Goal: Feedback & Contribution: Leave review/rating

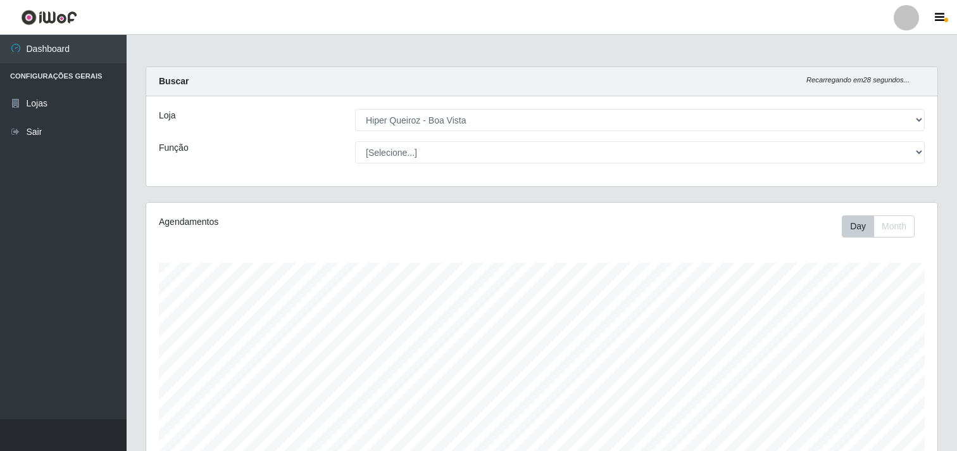
select select "514"
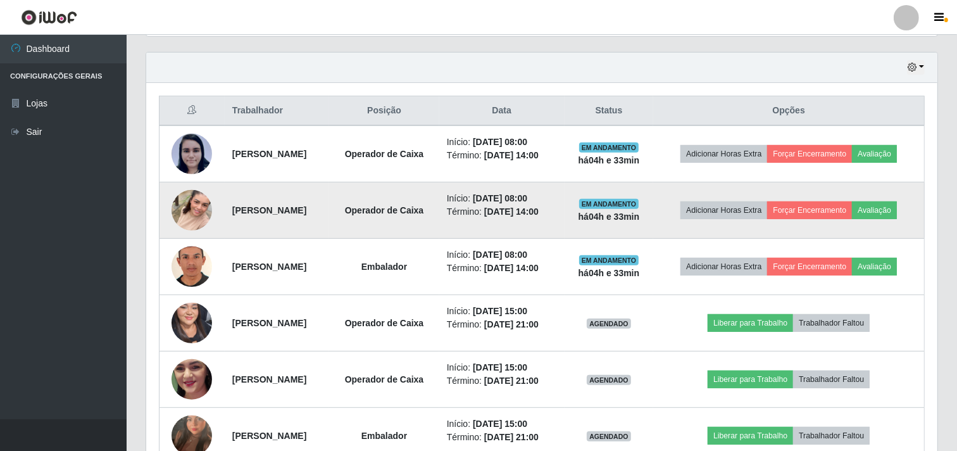
scroll to position [405, 0]
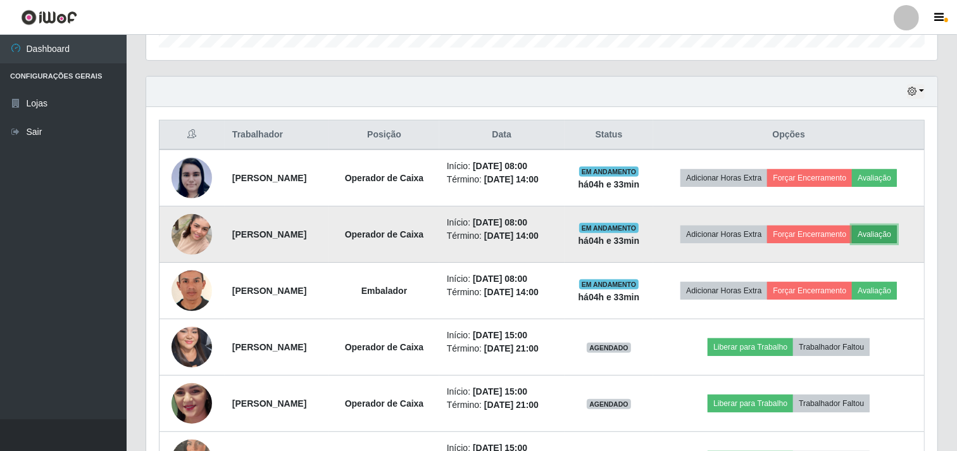
click at [897, 241] on button "Avaliação" at bounding box center [874, 234] width 45 height 18
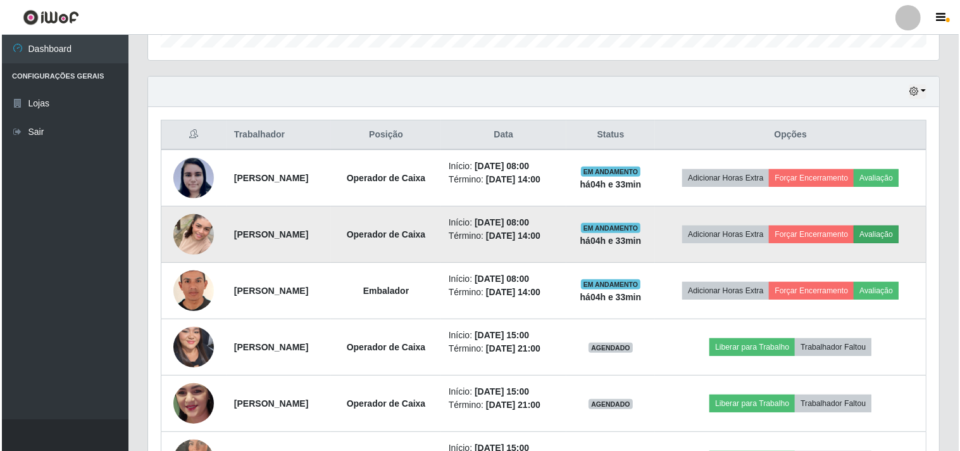
scroll to position [262, 783]
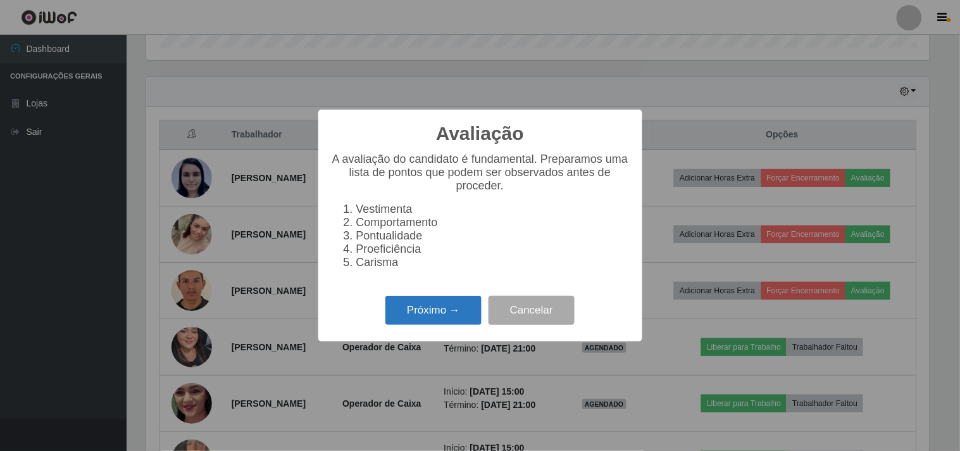
click at [428, 315] on button "Próximo →" at bounding box center [434, 311] width 96 height 30
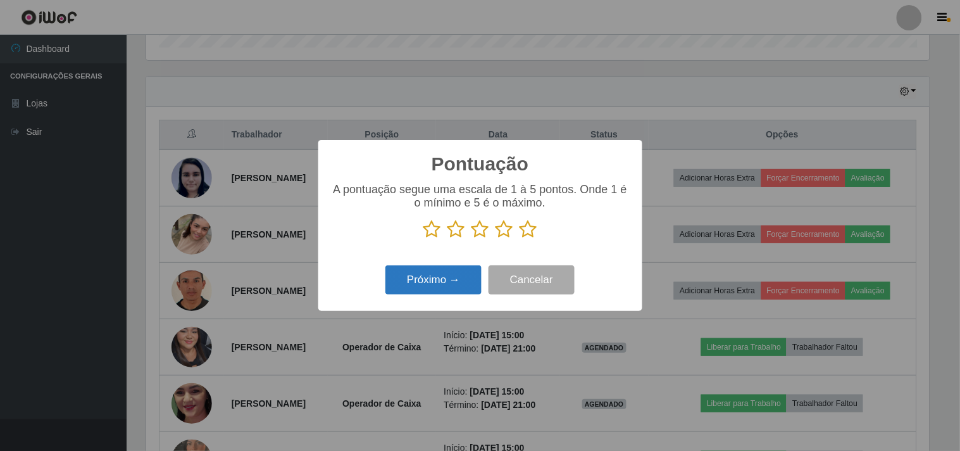
scroll to position [632822, 632301]
click at [480, 237] on icon at bounding box center [481, 229] width 18 height 19
click at [472, 239] on input "radio" at bounding box center [472, 239] width 0 height 0
click at [445, 281] on button "Próximo →" at bounding box center [434, 280] width 96 height 30
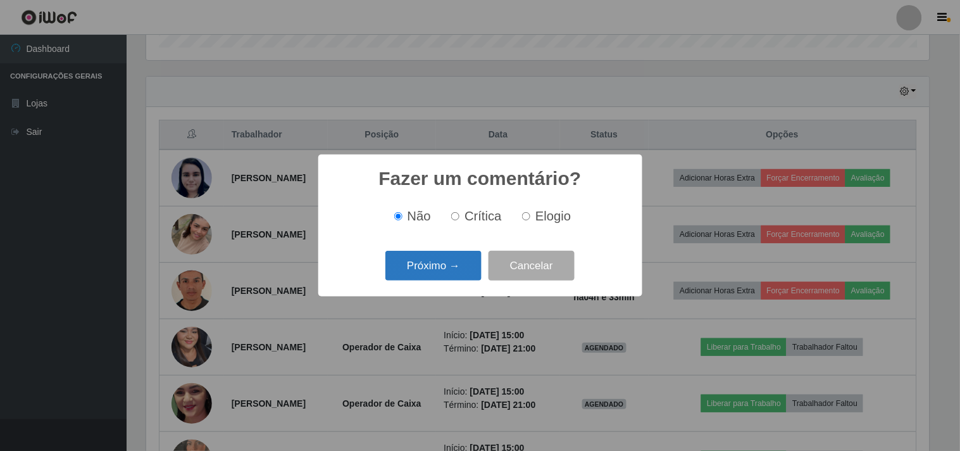
click at [452, 268] on button "Próximo →" at bounding box center [434, 266] width 96 height 30
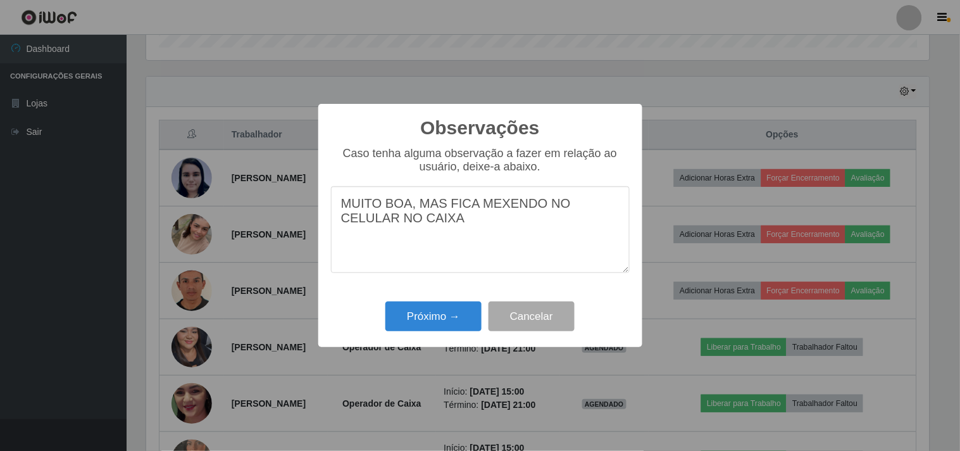
click at [381, 206] on textarea "MUITO BOA, MAS FICA MEXENDO NO CELULAR NO CAIXA" at bounding box center [480, 229] width 299 height 87
click at [388, 225] on textarea "BOA, MAS FICA MEXENDO NO CELULAR NO CAIXA" at bounding box center [480, 229] width 299 height 87
type textarea "BOA, MAS FICA MEXENDO NO CELULAR NO CAIXA SEM PODER"
click at [441, 317] on button "Próximo →" at bounding box center [434, 316] width 96 height 30
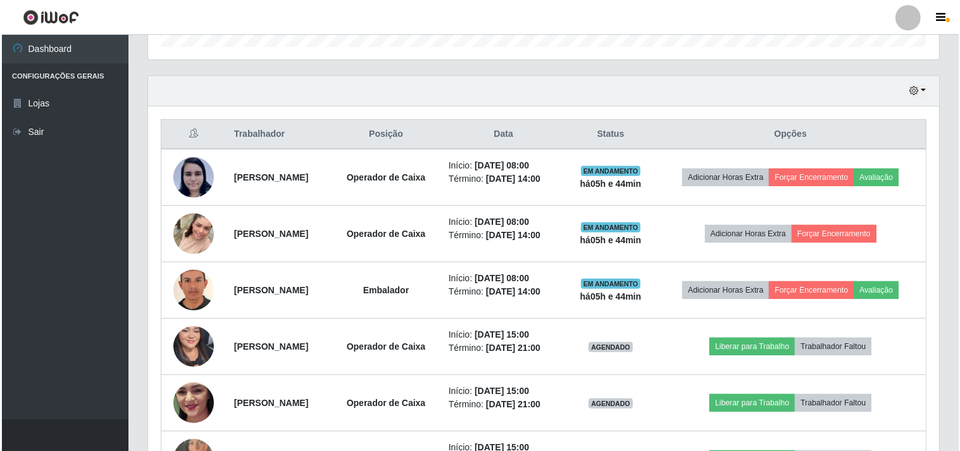
scroll to position [405, 0]
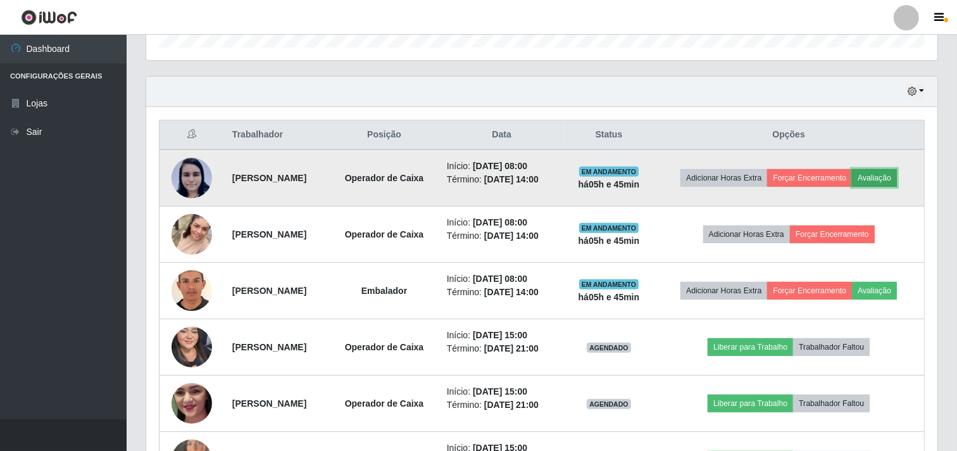
click at [897, 173] on button "Avaliação" at bounding box center [874, 178] width 45 height 18
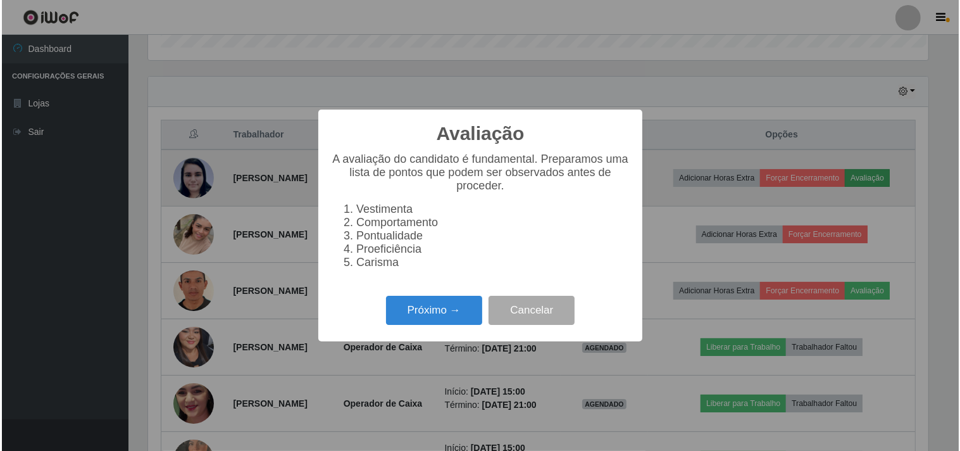
scroll to position [262, 783]
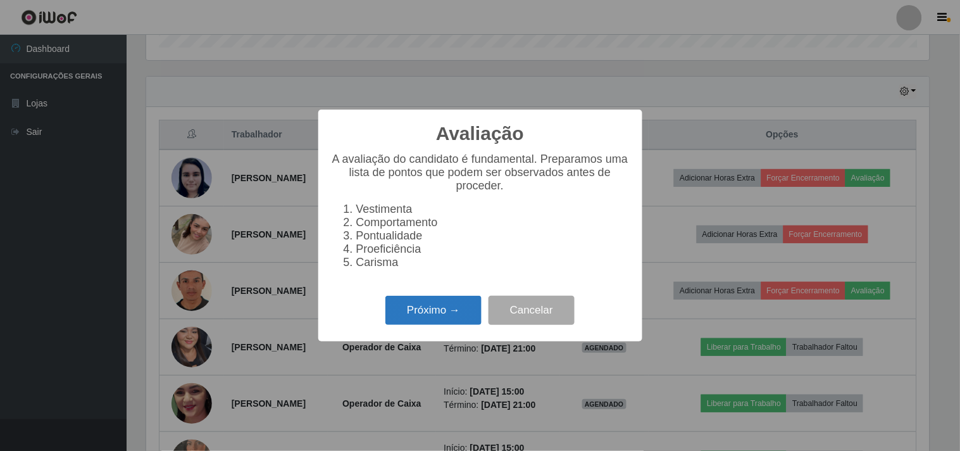
click at [463, 325] on button "Próximo →" at bounding box center [434, 311] width 96 height 30
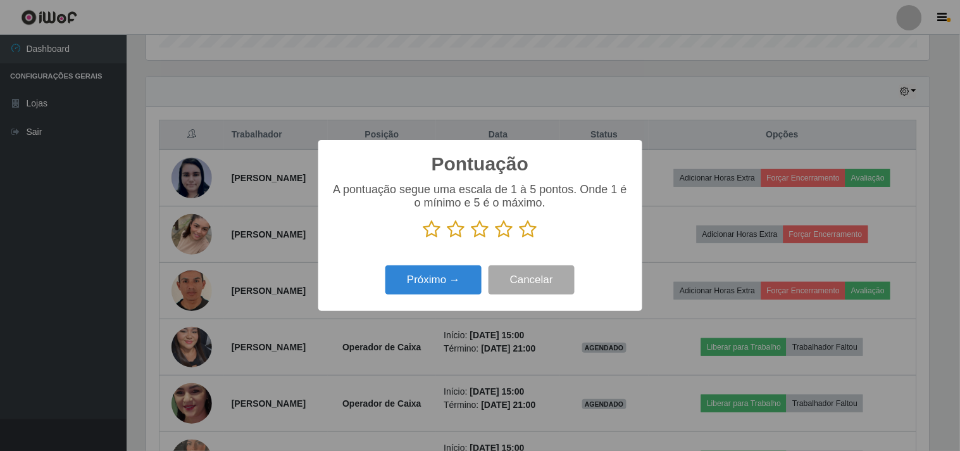
click at [528, 230] on icon at bounding box center [529, 229] width 18 height 19
click at [520, 239] on input "radio" at bounding box center [520, 239] width 0 height 0
click at [429, 279] on button "Próximo →" at bounding box center [434, 280] width 96 height 30
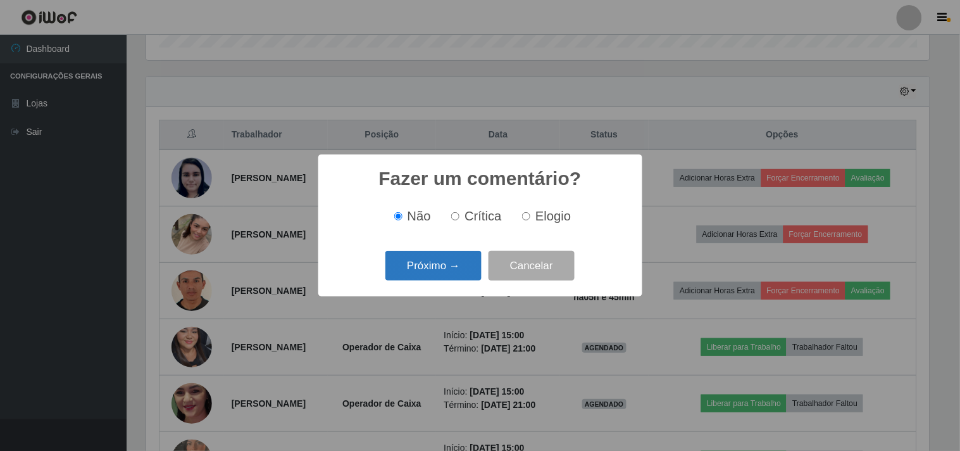
click at [458, 267] on button "Próximo →" at bounding box center [434, 266] width 96 height 30
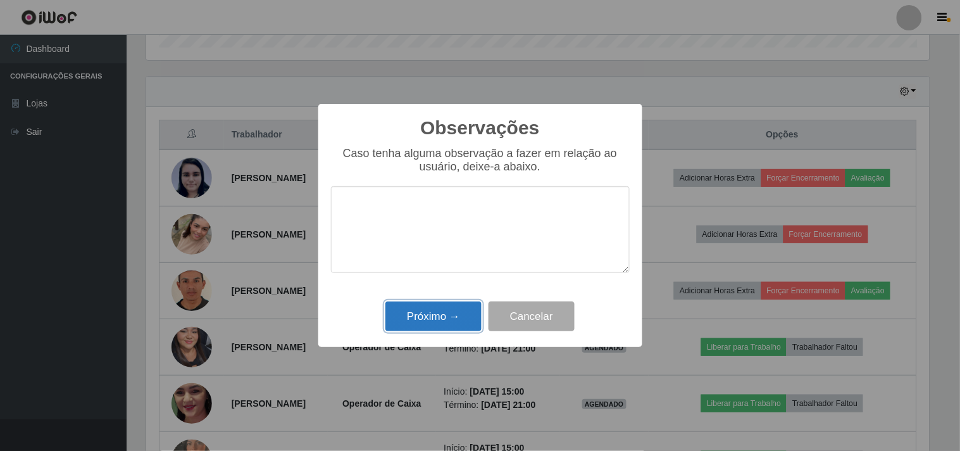
click at [442, 328] on button "Próximo →" at bounding box center [434, 316] width 96 height 30
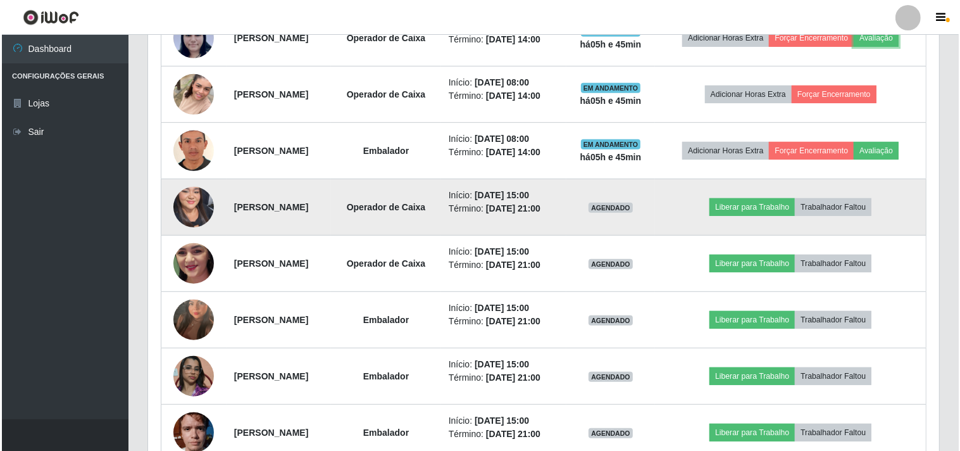
scroll to position [546, 0]
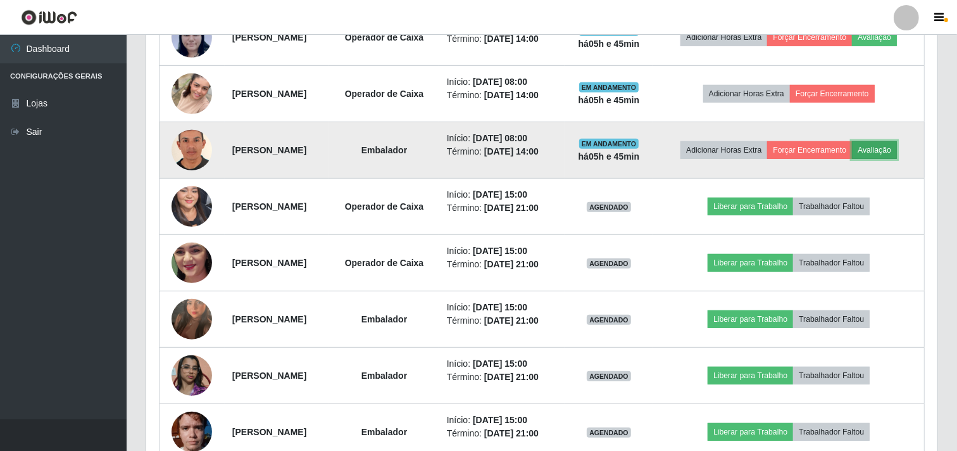
click at [897, 154] on button "Avaliação" at bounding box center [874, 150] width 45 height 18
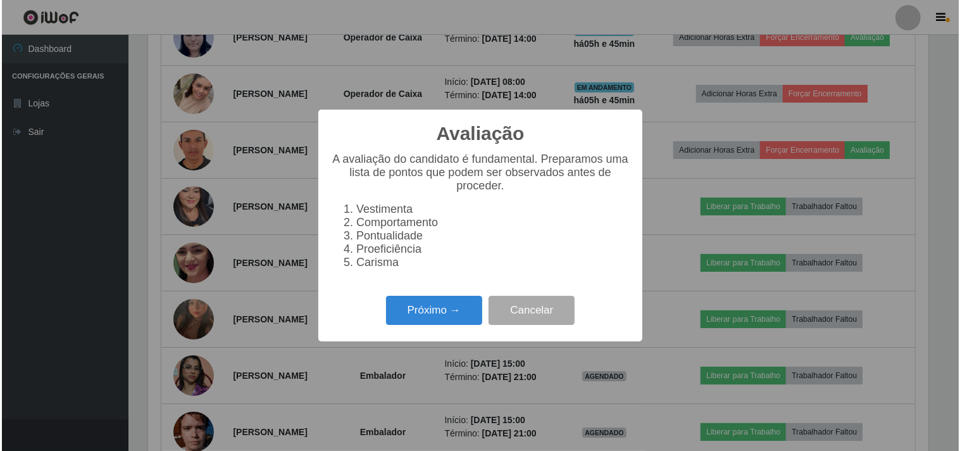
scroll to position [262, 783]
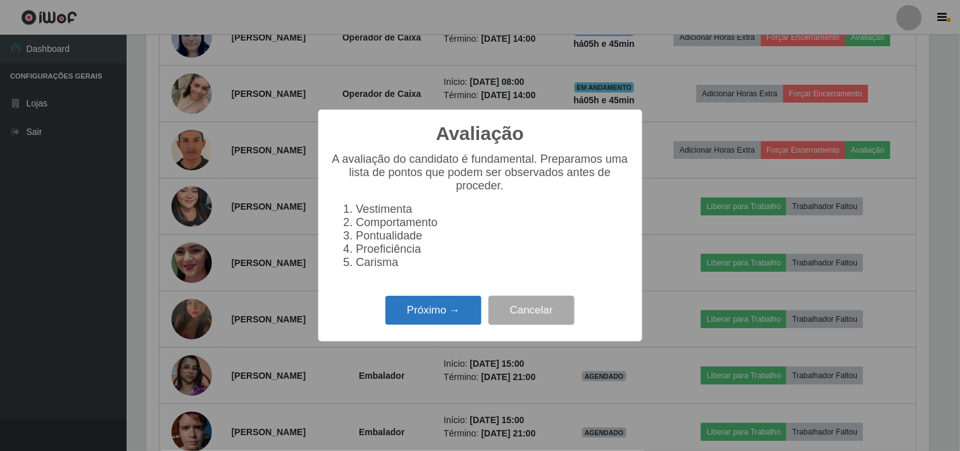
click at [430, 318] on button "Próximo →" at bounding box center [434, 311] width 96 height 30
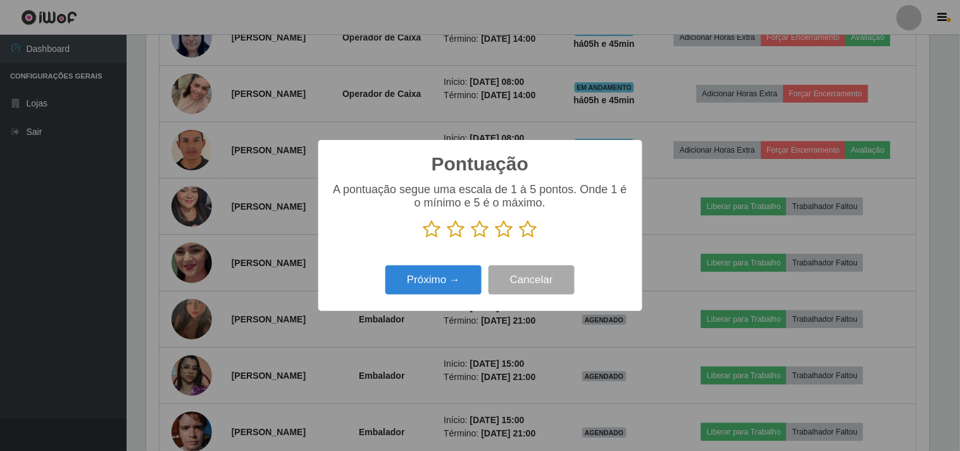
scroll to position [632822, 632301]
click at [510, 235] on icon at bounding box center [505, 229] width 18 height 19
click at [496, 239] on input "radio" at bounding box center [496, 239] width 0 height 0
click at [463, 280] on button "Próximo →" at bounding box center [434, 280] width 96 height 30
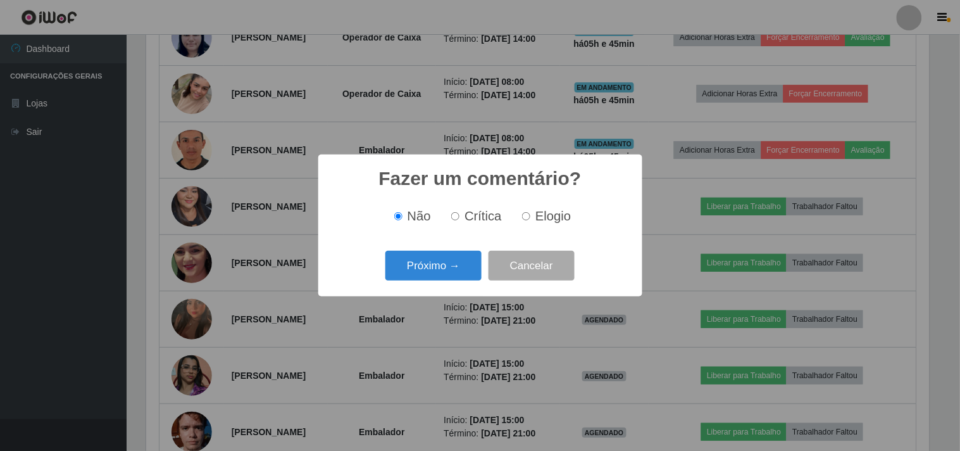
click at [463, 216] on label "Crítica" at bounding box center [474, 216] width 56 height 15
click at [460, 216] on input "Crítica" at bounding box center [455, 216] width 8 height 8
radio input "true"
click at [437, 271] on button "Próximo →" at bounding box center [434, 266] width 96 height 30
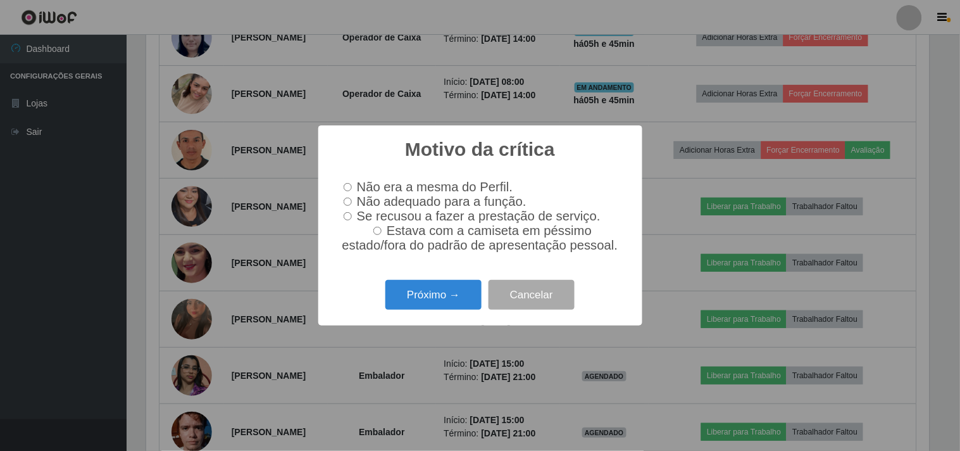
click at [339, 209] on label "Se recusou a fazer a prestação de serviço." at bounding box center [470, 216] width 262 height 15
click at [344, 212] on input "Se recusou a fazer a prestação de serviço." at bounding box center [348, 216] width 8 height 8
radio input "true"
click at [344, 199] on input "Não adequado para a função." at bounding box center [348, 202] width 8 height 8
radio input "true"
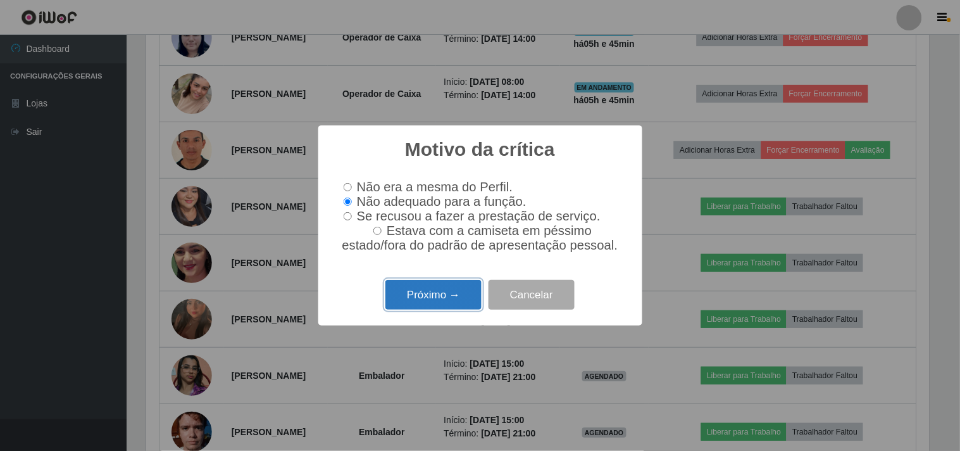
click at [439, 301] on button "Próximo →" at bounding box center [434, 295] width 96 height 30
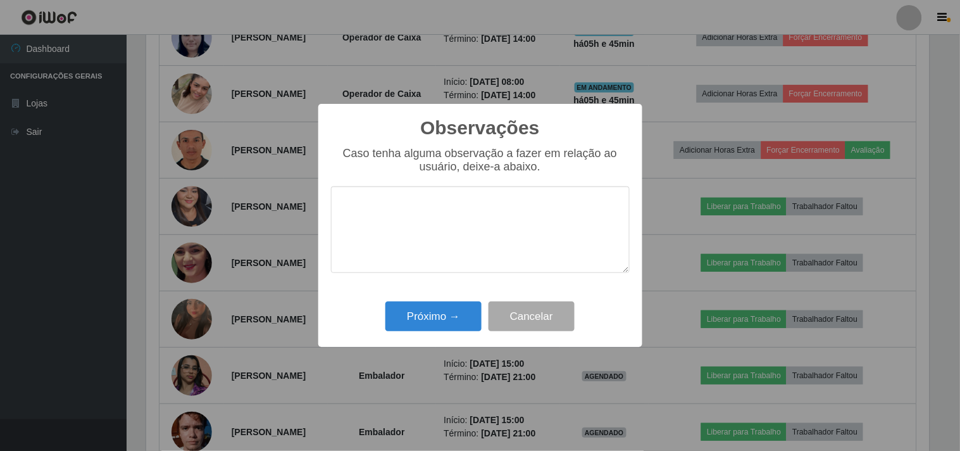
click at [466, 210] on textarea at bounding box center [480, 229] width 299 height 87
type textarea "N"
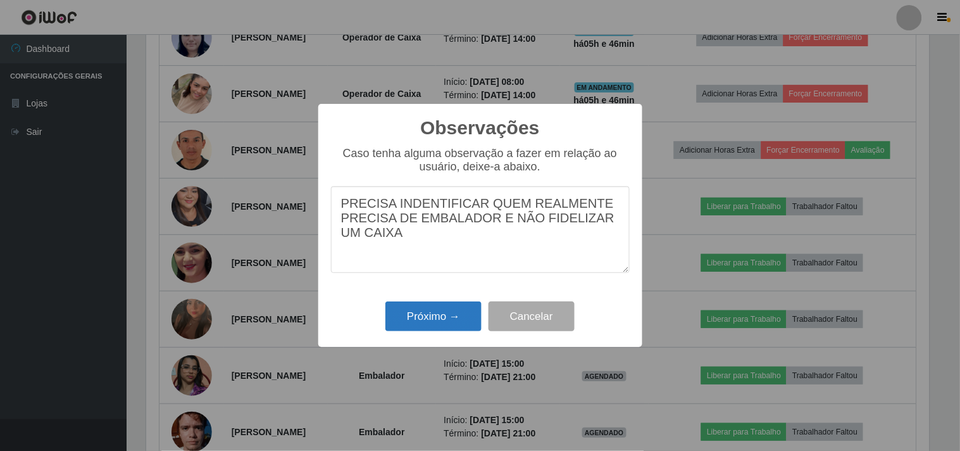
type textarea "PRECISA INDENTIFICAR QUEM REALMENTE PRECISA DE EMBALADOR E NÃO FIDELIZAR UM CAI…"
click at [440, 321] on button "Próximo →" at bounding box center [434, 316] width 96 height 30
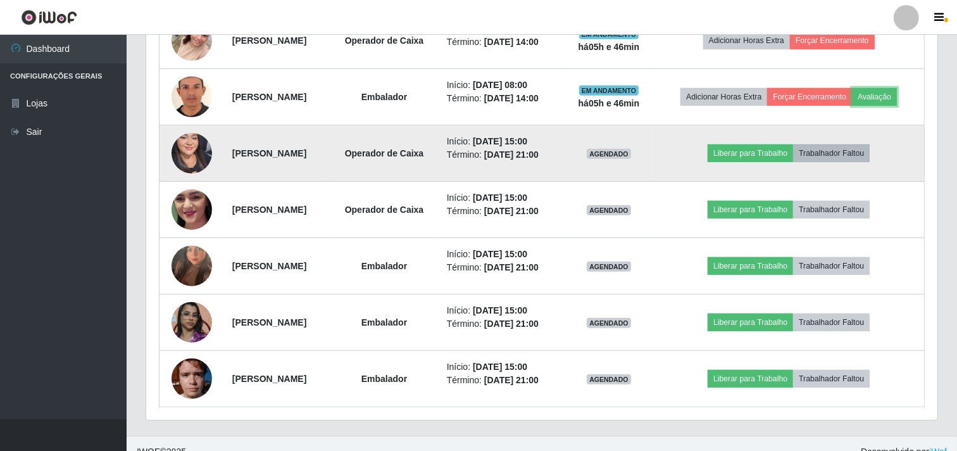
scroll to position [616, 0]
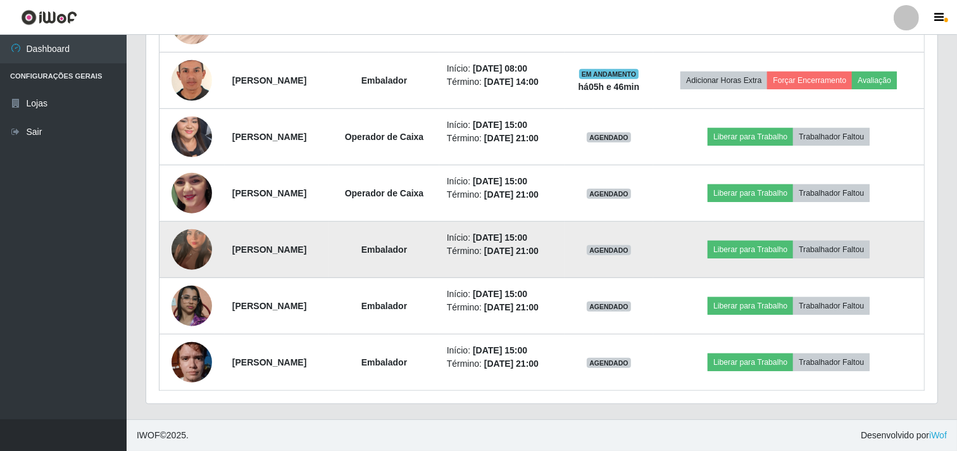
click at [199, 247] on img at bounding box center [192, 249] width 41 height 72
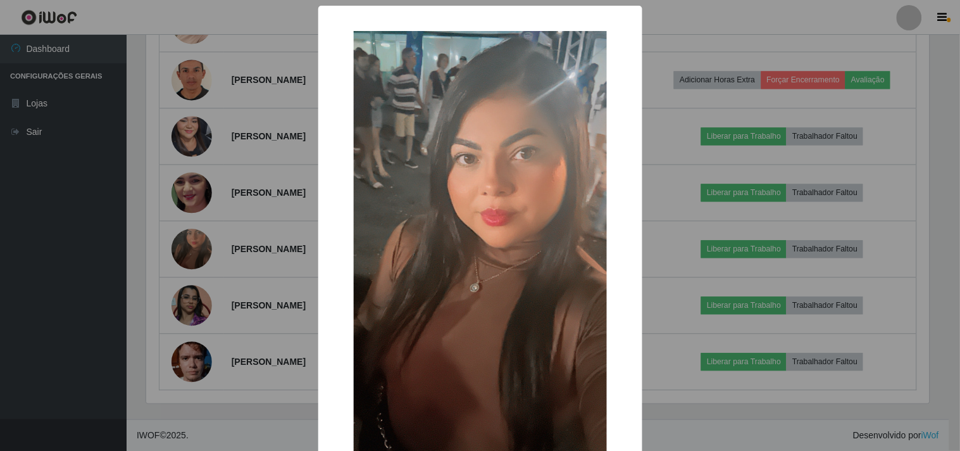
drag, startPoint x: 86, startPoint y: 262, endPoint x: 120, endPoint y: 273, distance: 36.0
click at [91, 267] on div "× OK Cancel" at bounding box center [480, 225] width 960 height 451
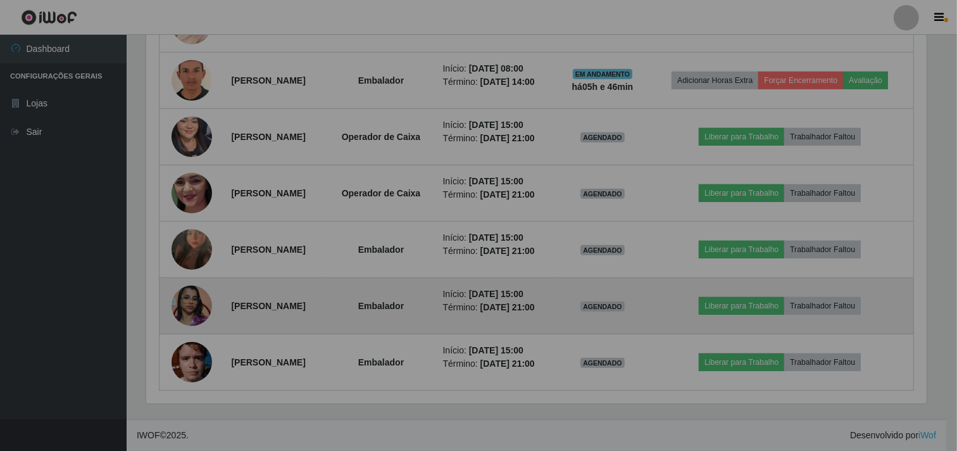
scroll to position [262, 791]
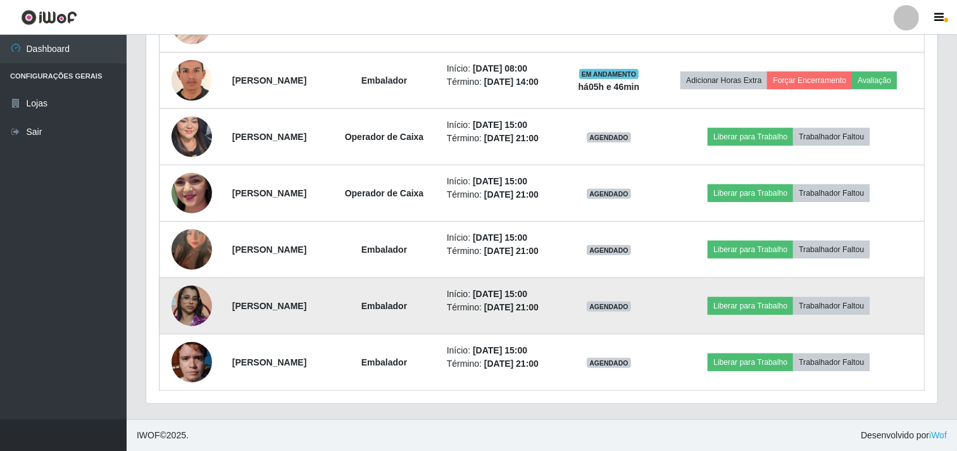
click at [175, 296] on img at bounding box center [192, 306] width 41 height 72
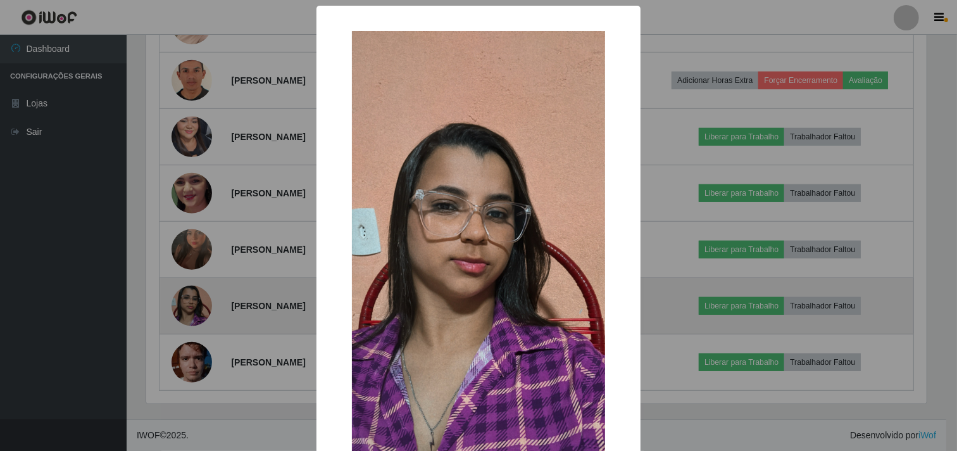
scroll to position [262, 783]
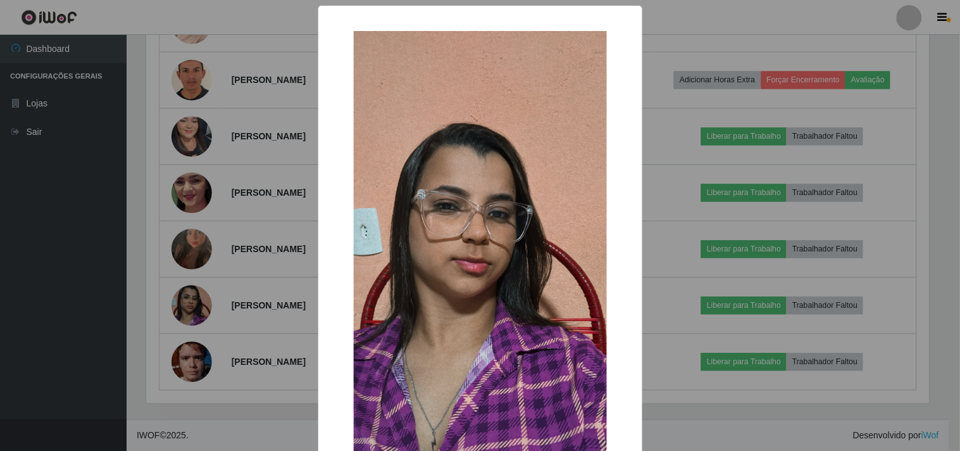
click at [0, 286] on div "× OK Cancel" at bounding box center [480, 225] width 960 height 451
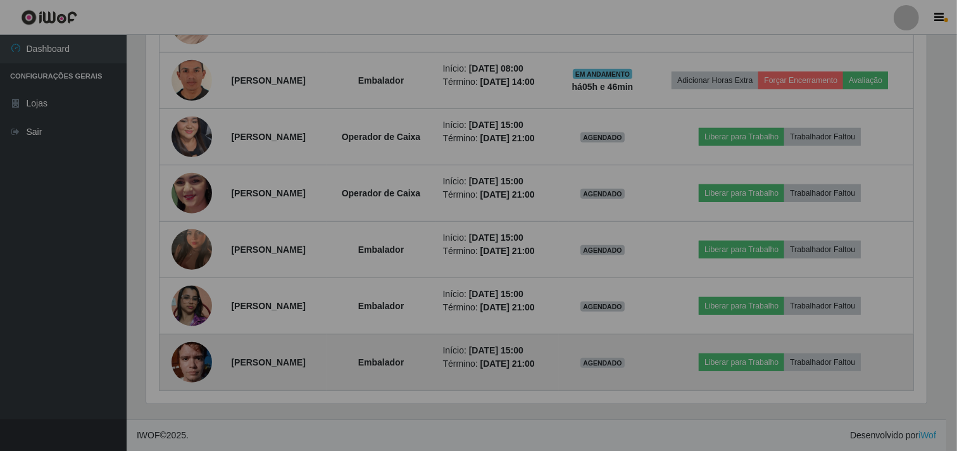
scroll to position [262, 791]
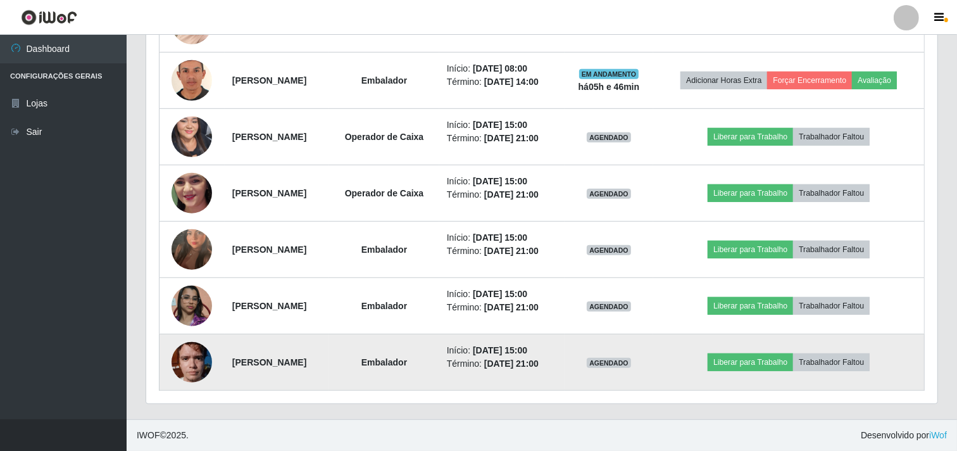
click at [187, 362] on img at bounding box center [192, 362] width 41 height 54
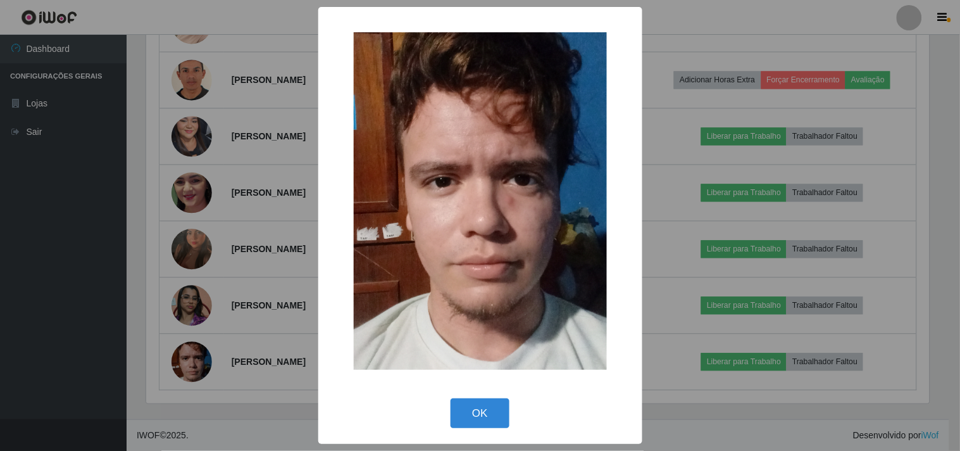
click at [54, 330] on div "× OK Cancel" at bounding box center [480, 225] width 960 height 451
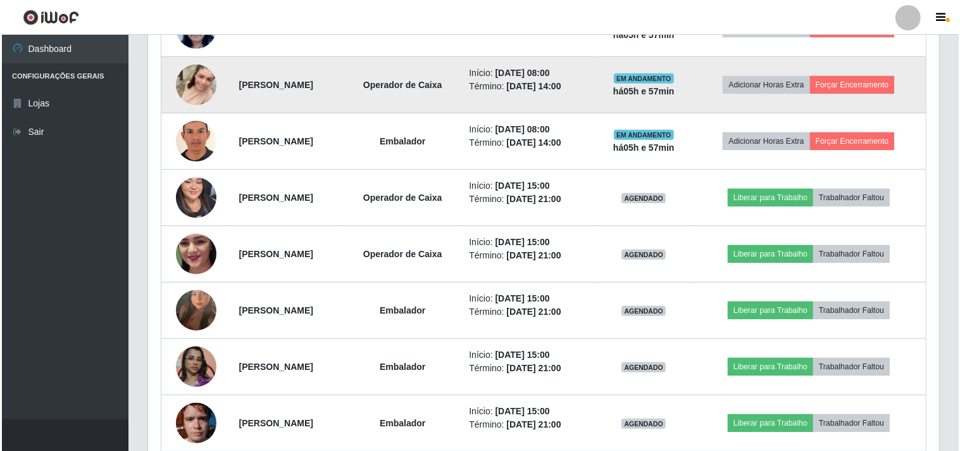
scroll to position [334, 0]
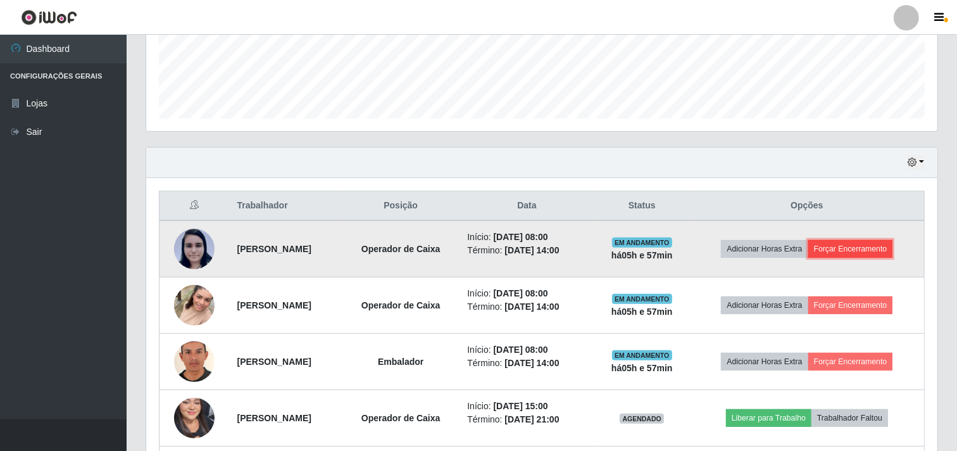
click at [857, 254] on button "Forçar Encerramento" at bounding box center [850, 249] width 85 height 18
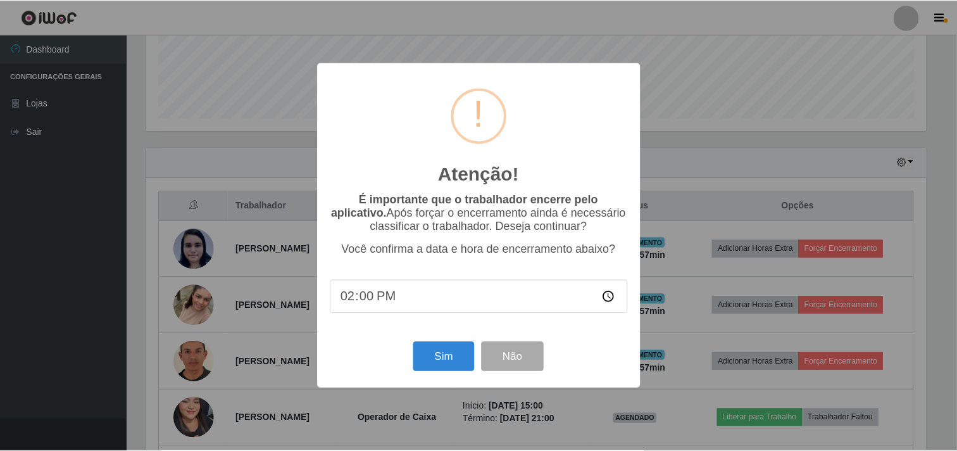
scroll to position [262, 783]
click at [444, 355] on button "Sim" at bounding box center [445, 357] width 61 height 30
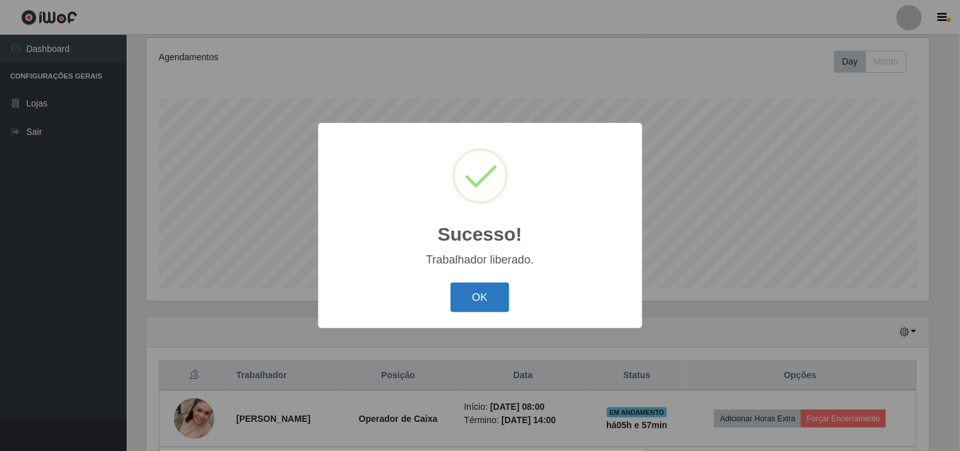
click at [491, 299] on button "OK" at bounding box center [480, 297] width 59 height 30
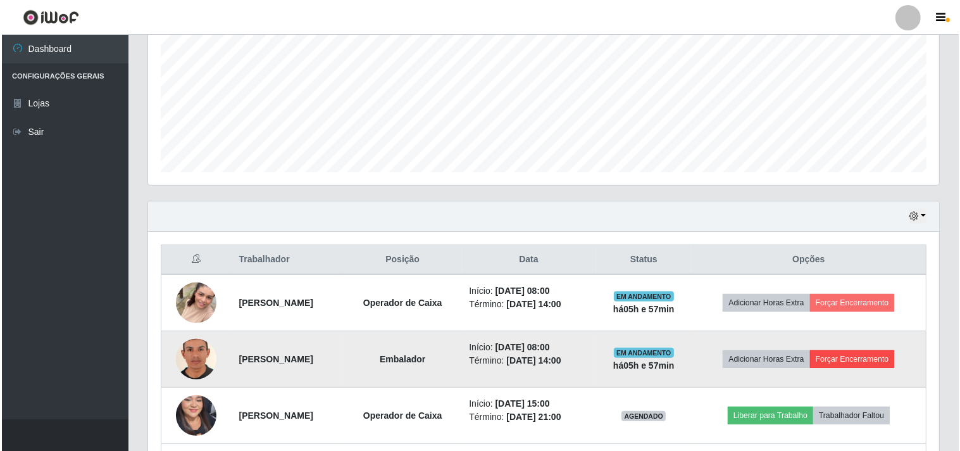
scroll to position [305, 0]
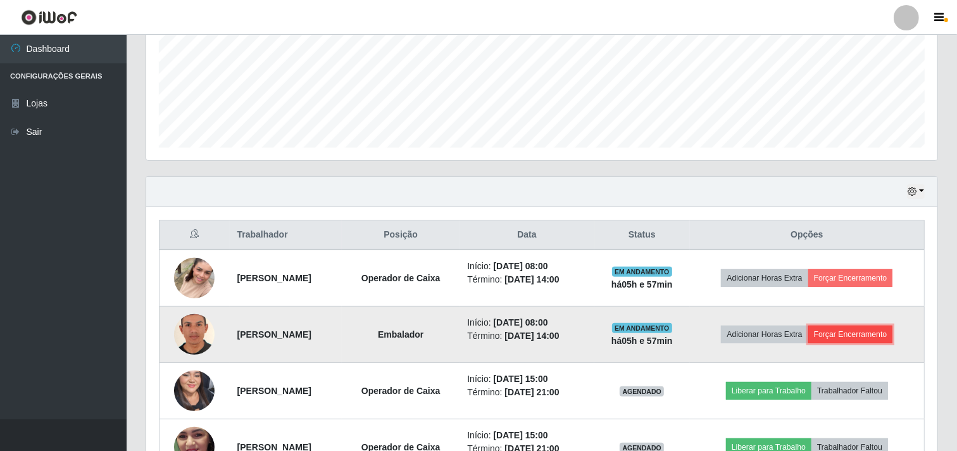
click at [884, 330] on button "Forçar Encerramento" at bounding box center [850, 334] width 85 height 18
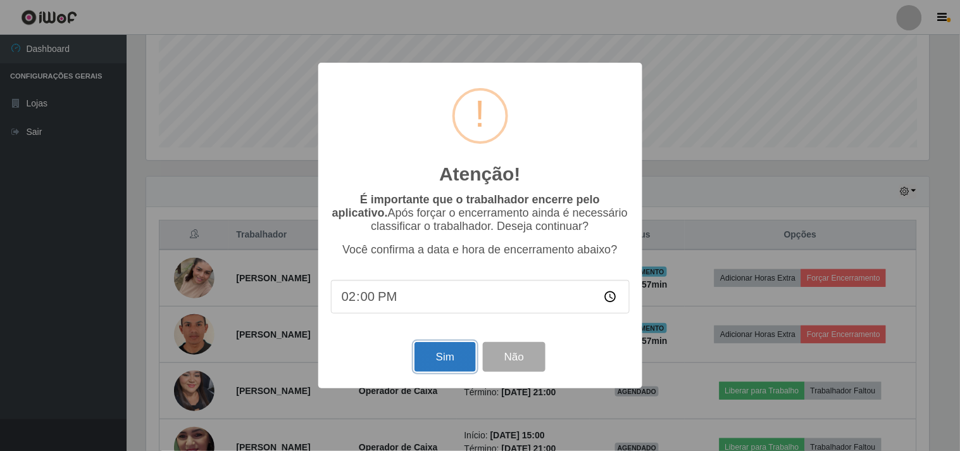
click at [454, 362] on button "Sim" at bounding box center [445, 357] width 61 height 30
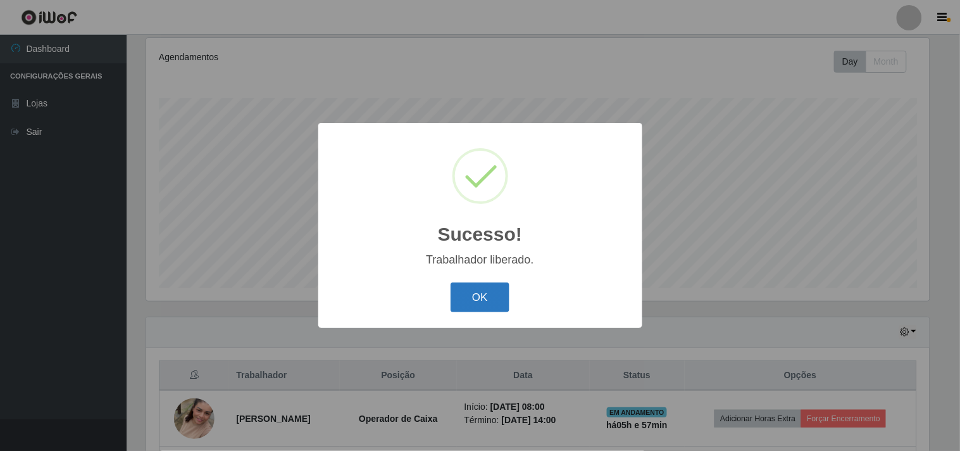
click at [501, 292] on button "OK" at bounding box center [480, 297] width 59 height 30
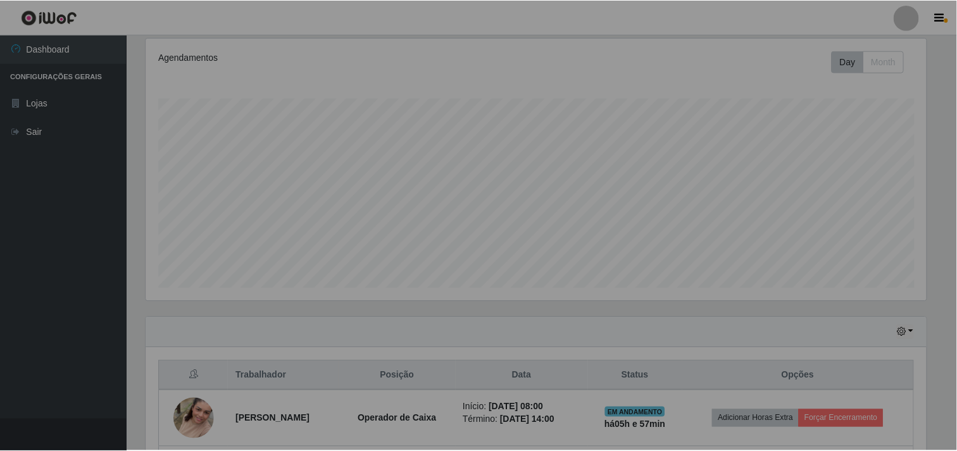
scroll to position [262, 791]
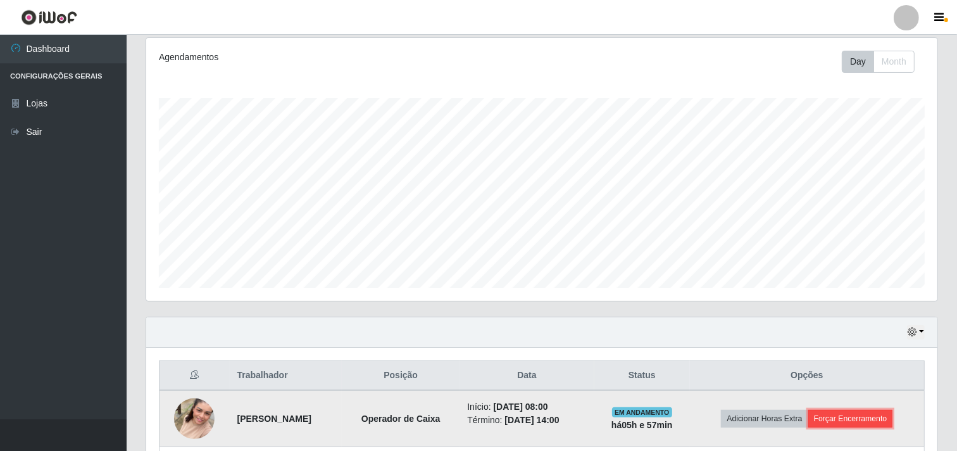
click at [884, 417] on button "Forçar Encerramento" at bounding box center [850, 419] width 85 height 18
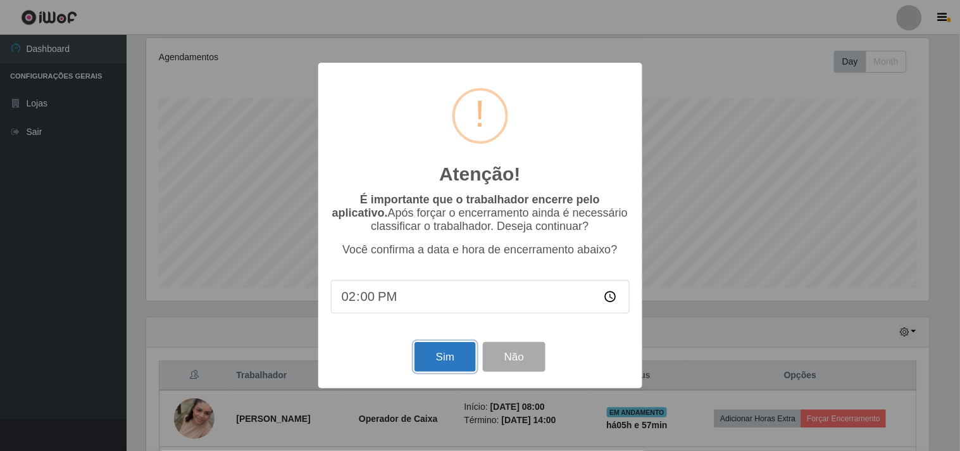
click at [443, 350] on button "Sim" at bounding box center [445, 357] width 61 height 30
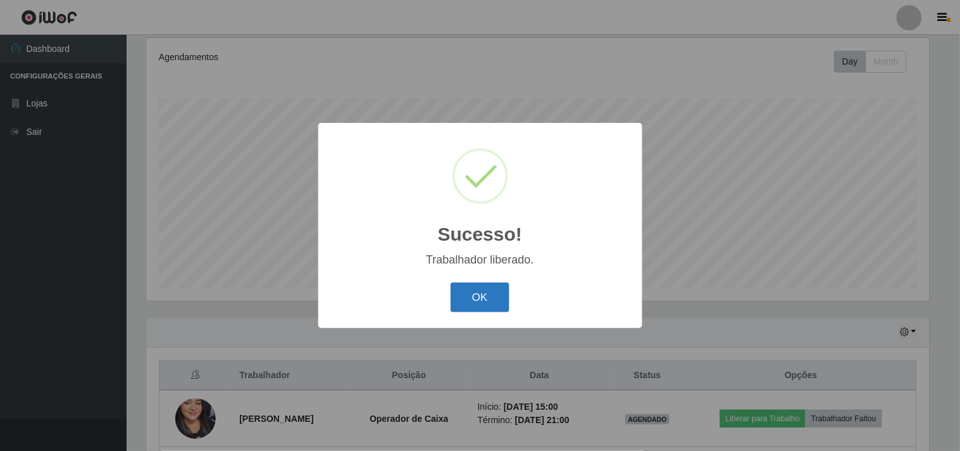
click at [474, 298] on button "OK" at bounding box center [480, 297] width 59 height 30
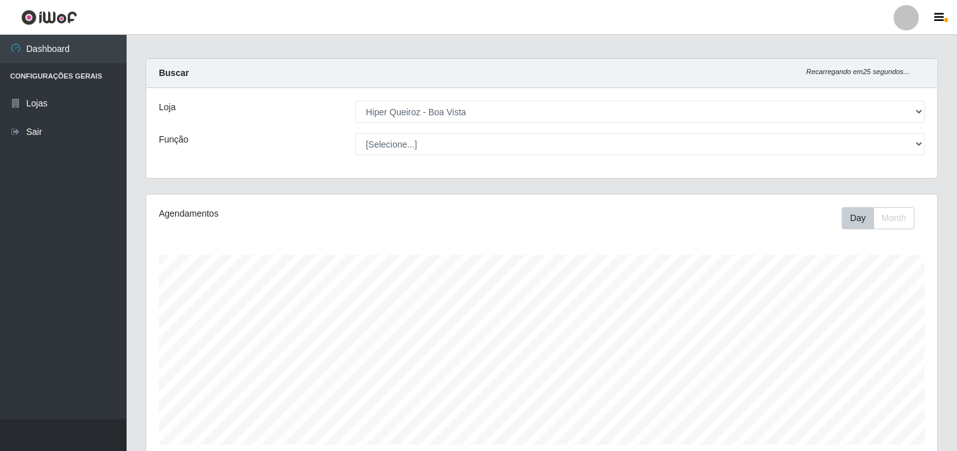
scroll to position [0, 0]
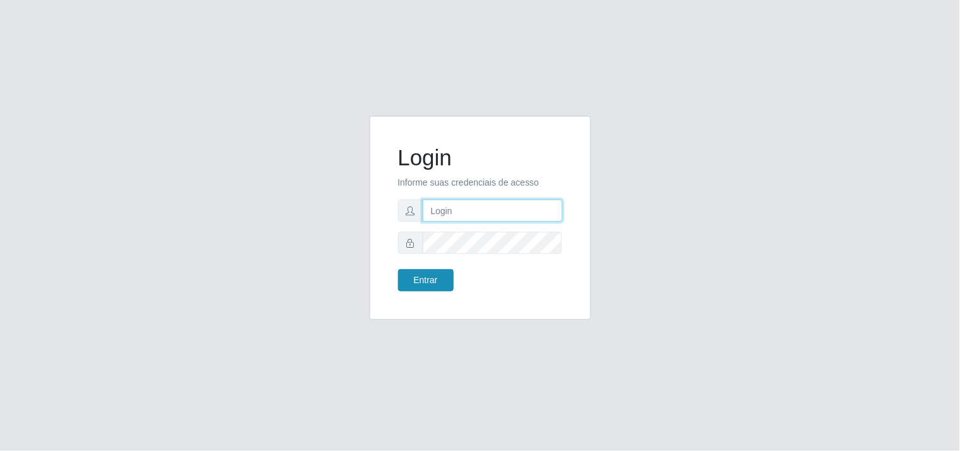
type input "[EMAIL_ADDRESS][DOMAIN_NAME]"
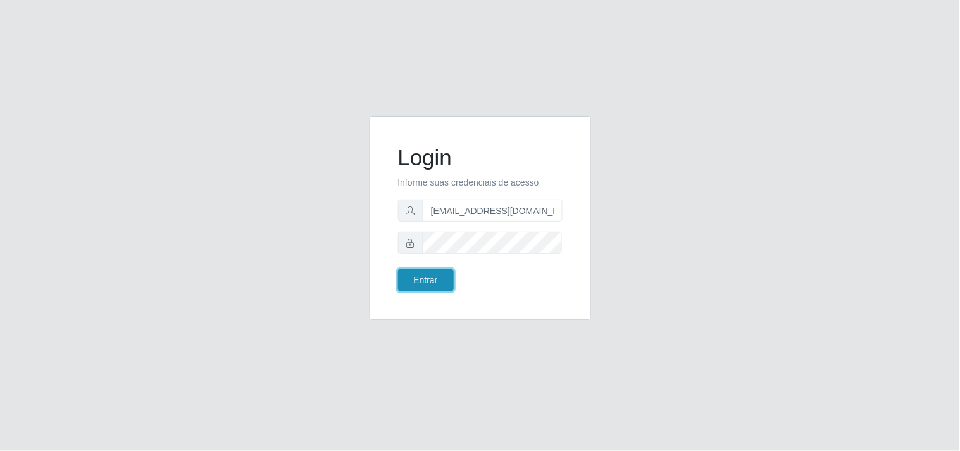
click at [425, 285] on button "Entrar" at bounding box center [426, 280] width 56 height 22
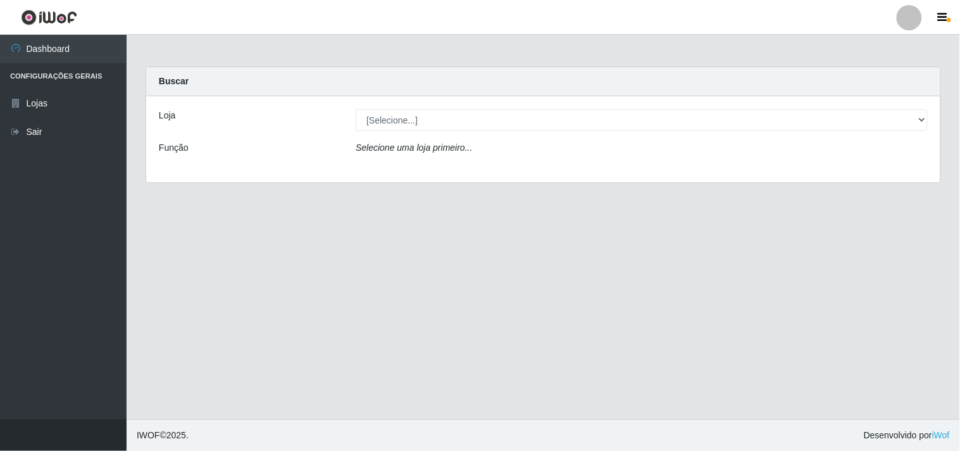
click at [929, 119] on div "[Selecione...] Hiper Queiroz - [GEOGRAPHIC_DATA]" at bounding box center [641, 120] width 591 height 22
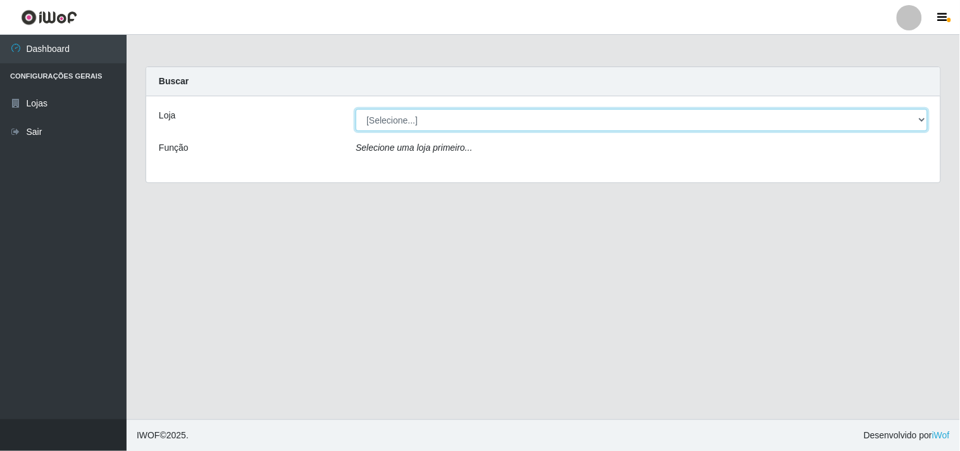
click at [919, 122] on select "[Selecione...] Hiper Queiroz - [GEOGRAPHIC_DATA]" at bounding box center [642, 120] width 572 height 22
select select "514"
click at [356, 109] on select "[Selecione...] Hiper Queiroz - [GEOGRAPHIC_DATA]" at bounding box center [642, 120] width 572 height 22
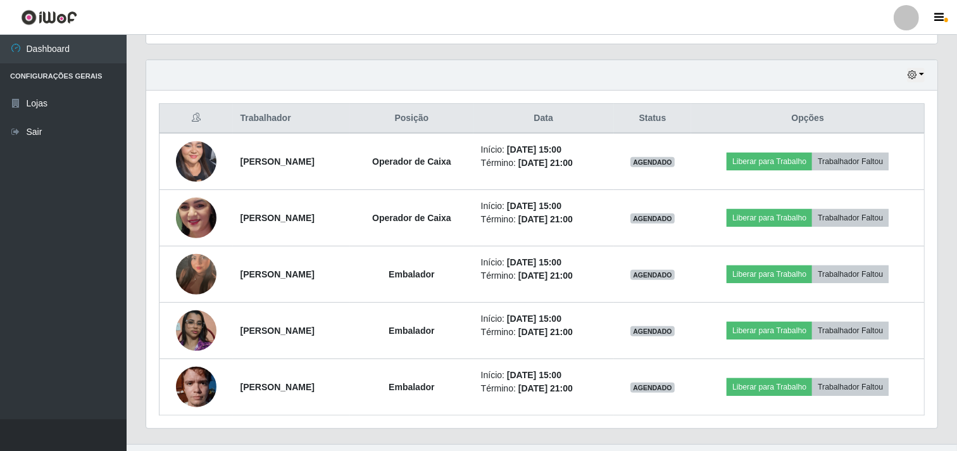
scroll to position [446, 0]
